Goal: Complete application form

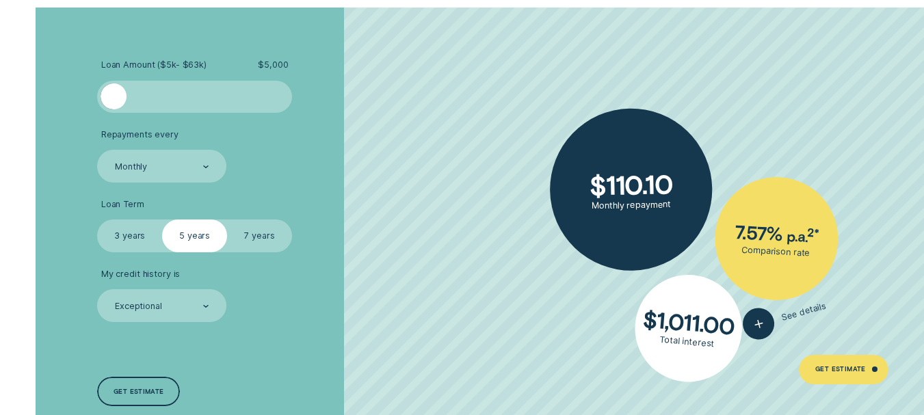
scroll to position [2253, 0]
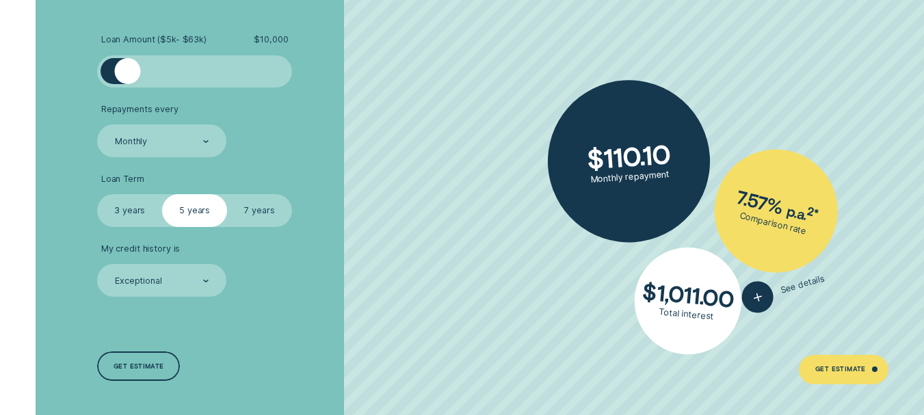
drag, startPoint x: 110, startPoint y: 73, endPoint x: 128, endPoint y: 73, distance: 17.8
click at [128, 73] on div at bounding box center [128, 71] width 26 height 26
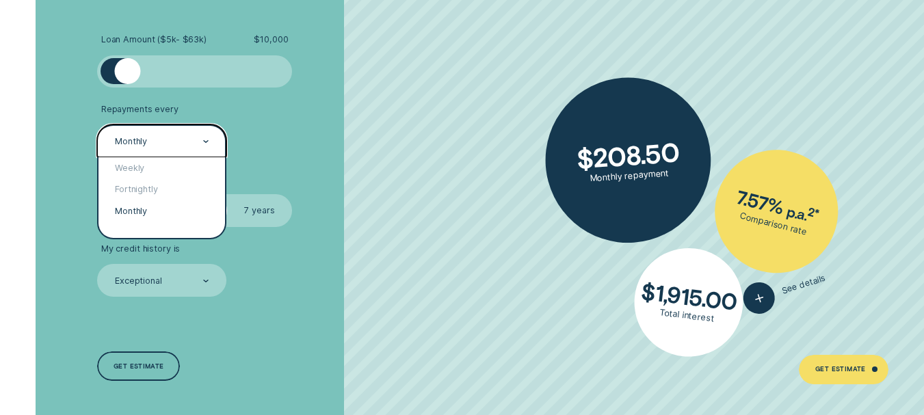
click at [142, 153] on div "Monthly" at bounding box center [161, 140] width 129 height 32
click at [142, 189] on div "Fortnightly" at bounding box center [161, 189] width 127 height 22
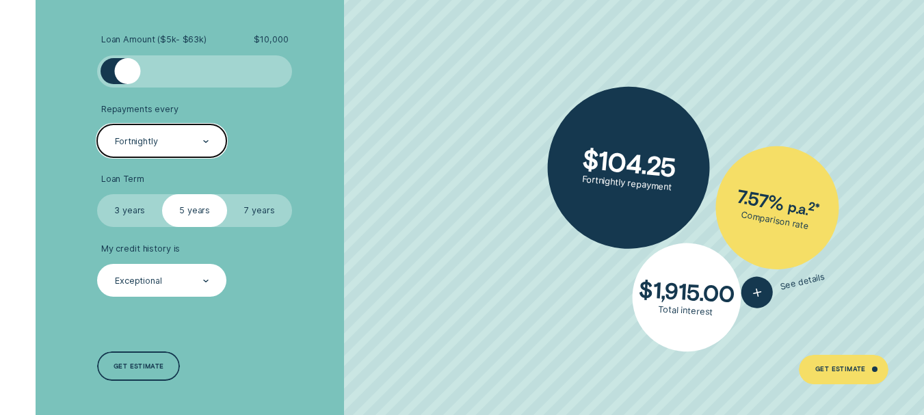
click at [135, 274] on div "Exceptional" at bounding box center [161, 280] width 129 height 32
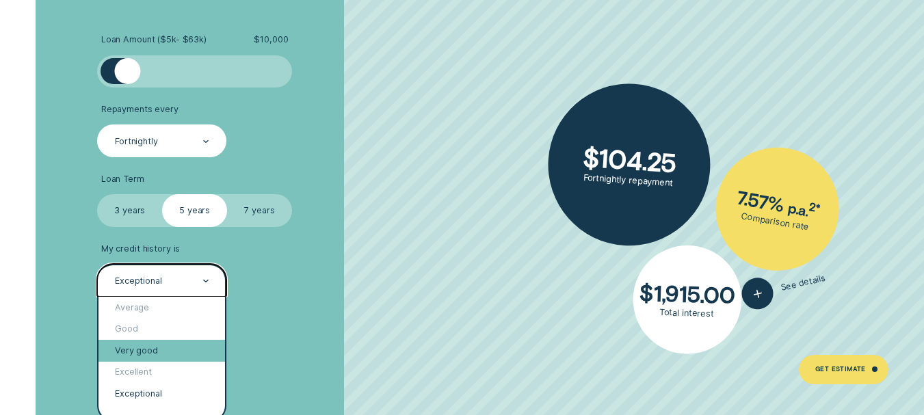
click at [134, 351] on div "Very good" at bounding box center [161, 351] width 127 height 22
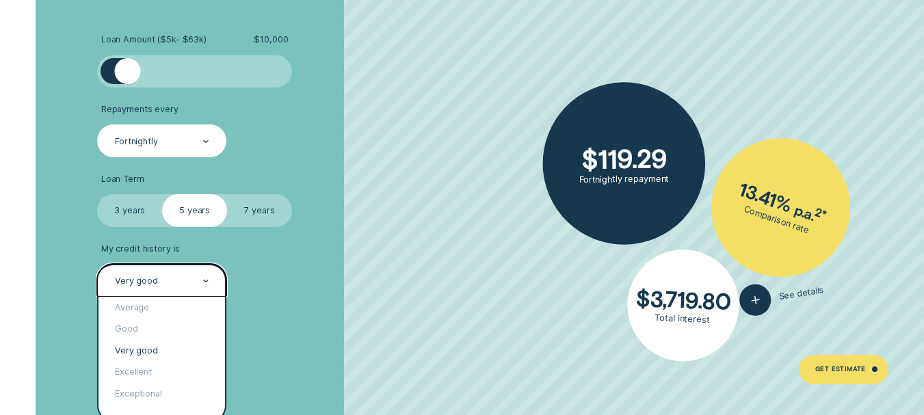
click at [139, 291] on div "Very good" at bounding box center [161, 280] width 129 height 32
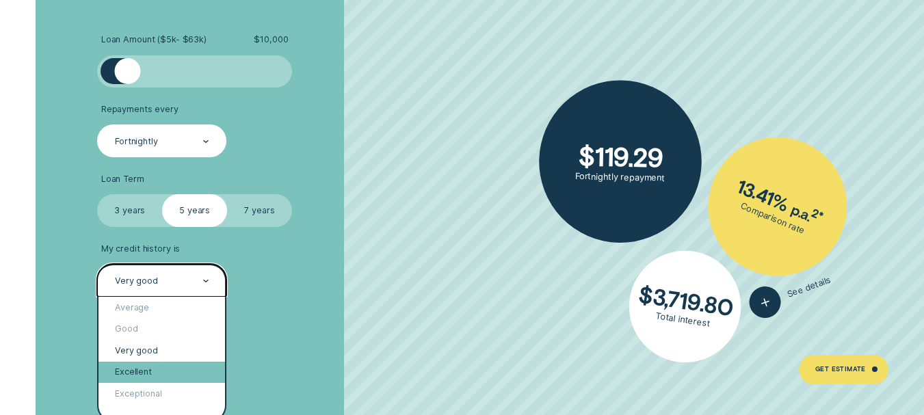
click at [129, 373] on div "Excellent" at bounding box center [161, 373] width 127 height 22
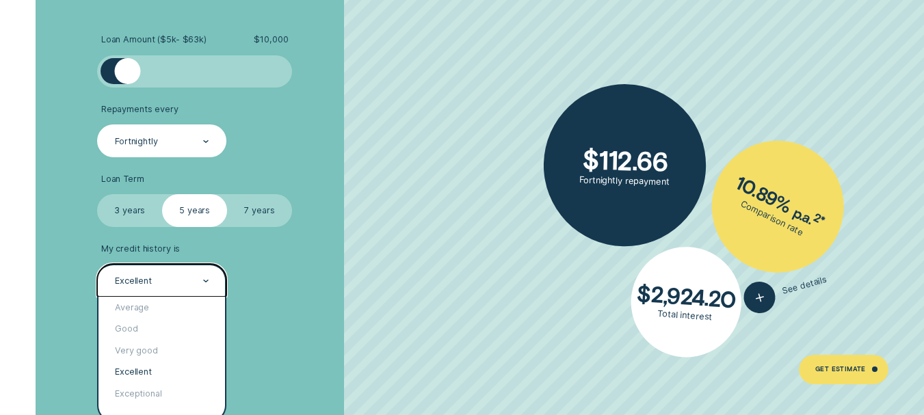
click at [129, 287] on div "Excellent" at bounding box center [162, 281] width 96 height 12
click at [128, 347] on div "Very good" at bounding box center [161, 351] width 127 height 22
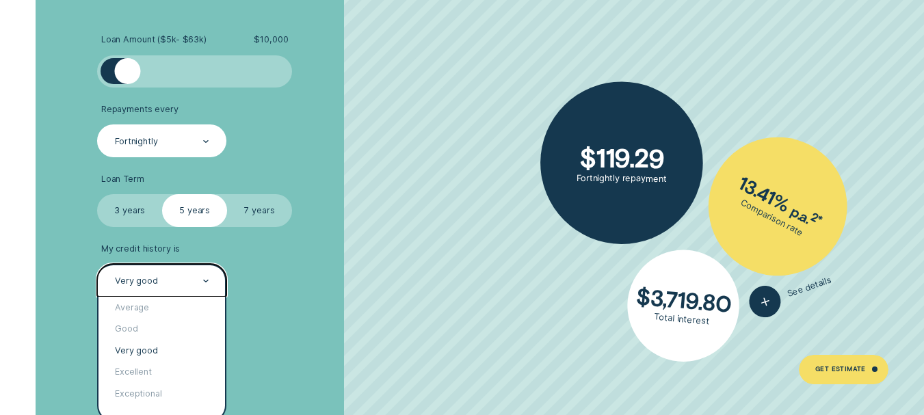
click at [140, 267] on div "Very good" at bounding box center [161, 280] width 129 height 32
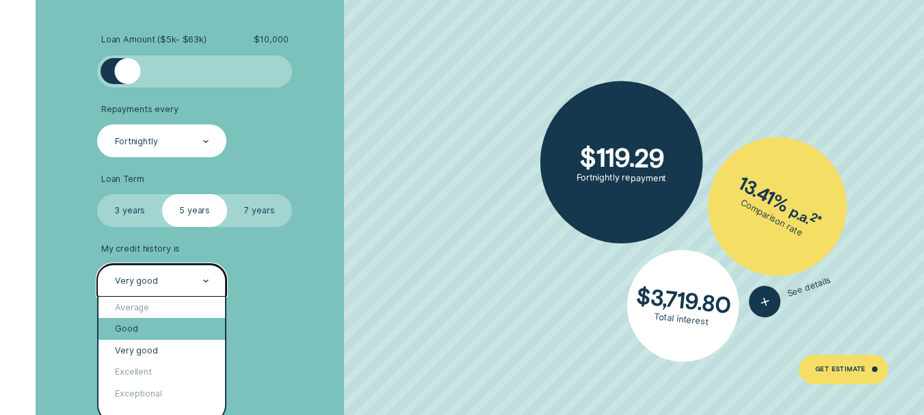
click at [135, 323] on div "Good" at bounding box center [161, 329] width 127 height 22
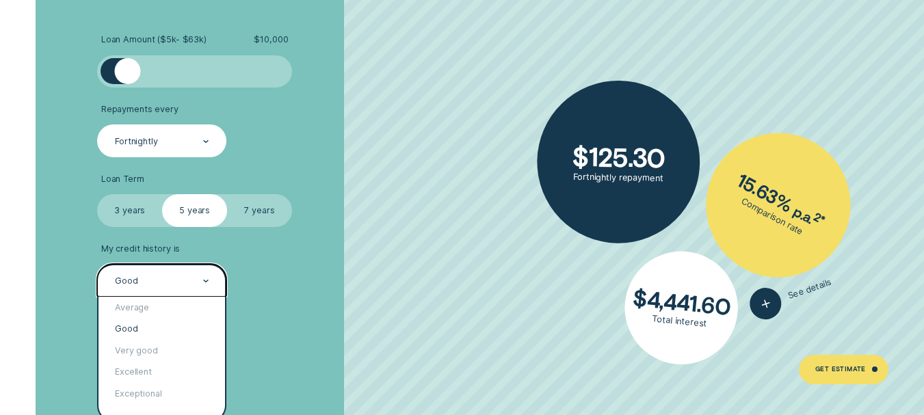
click at [144, 289] on div "Good" at bounding box center [161, 280] width 129 height 32
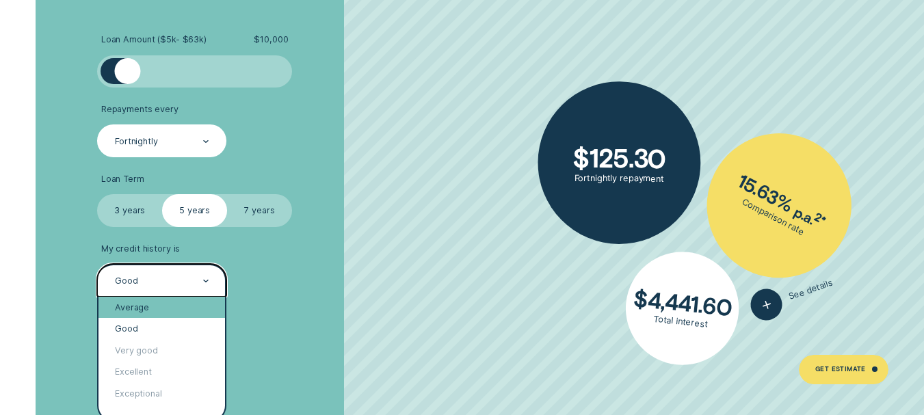
click at [140, 313] on div "Average" at bounding box center [161, 308] width 127 height 22
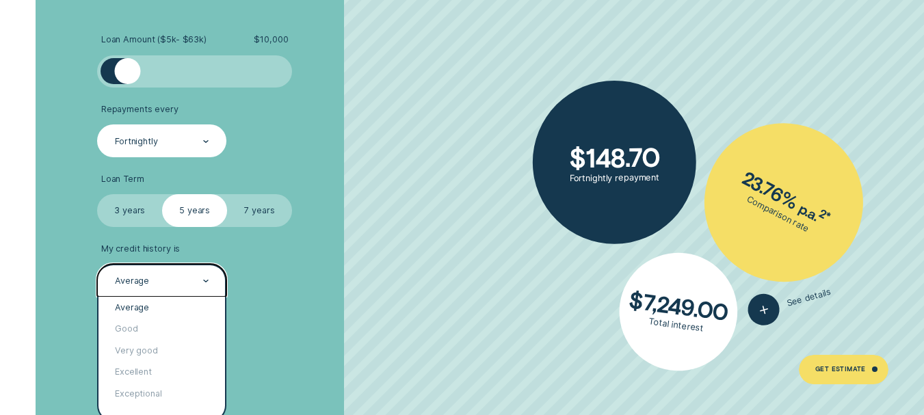
click at [151, 291] on div "Average" at bounding box center [161, 280] width 129 height 32
click at [140, 366] on div "Excellent" at bounding box center [161, 373] width 127 height 22
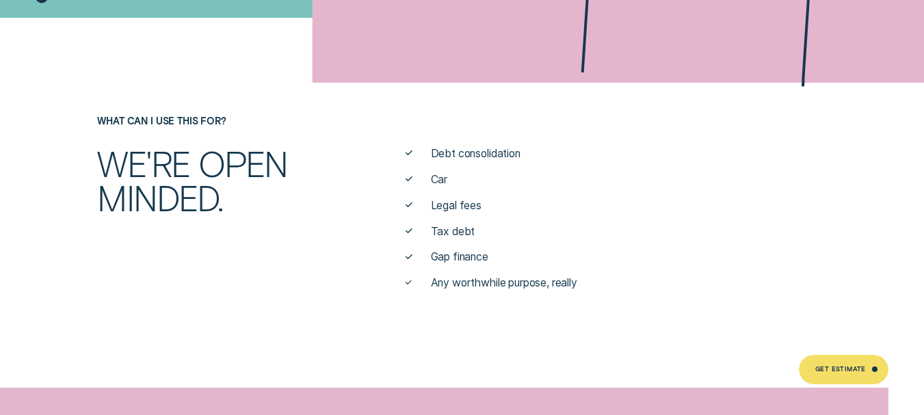
scroll to position [0, 0]
